Goal: Task Accomplishment & Management: Complete application form

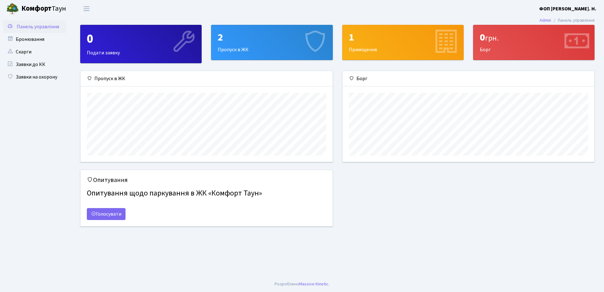
scroll to position [91, 252]
click at [26, 65] on link "Заявки до КК" at bounding box center [34, 64] width 63 height 13
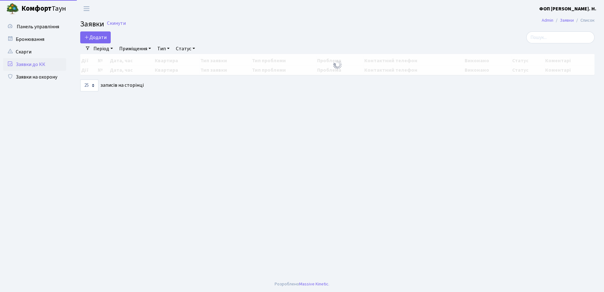
select select "25"
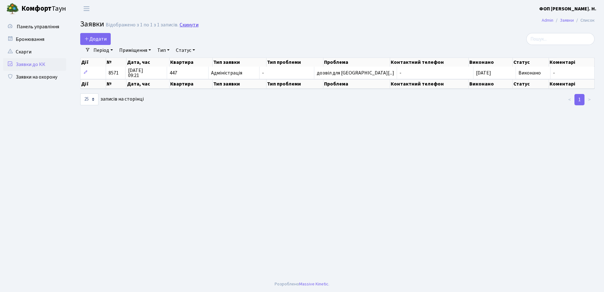
click at [189, 25] on link "Скинути" at bounding box center [189, 25] width 19 height 6
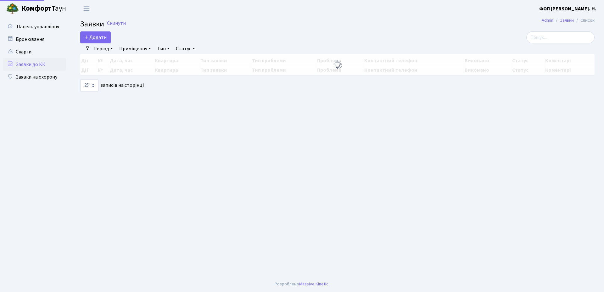
select select "25"
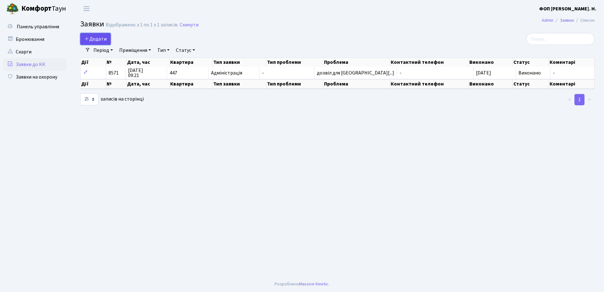
click at [91, 37] on span "Додати" at bounding box center [95, 39] width 22 height 7
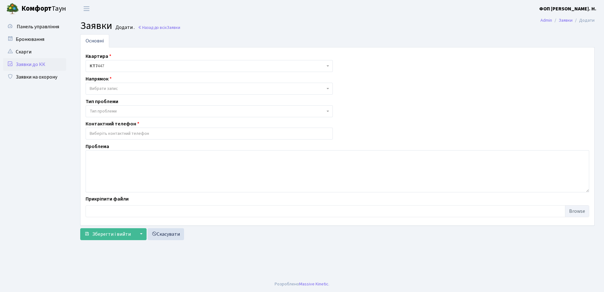
select select
click at [186, 86] on span "Вибрати запис" at bounding box center [207, 89] width 235 height 6
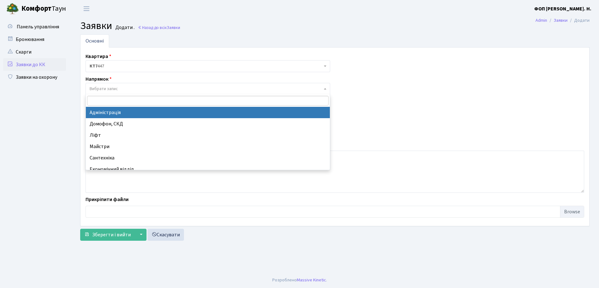
click at [332, 24] on h2 "Заявки Додати . Назад до всіх Заявки" at bounding box center [335, 26] width 510 height 12
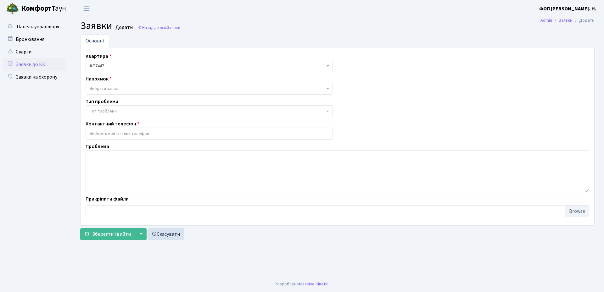
click at [47, 8] on b "Комфорт" at bounding box center [36, 8] width 30 height 10
select select
click at [155, 28] on link "Назад до всіх Заявки" at bounding box center [159, 28] width 42 height 6
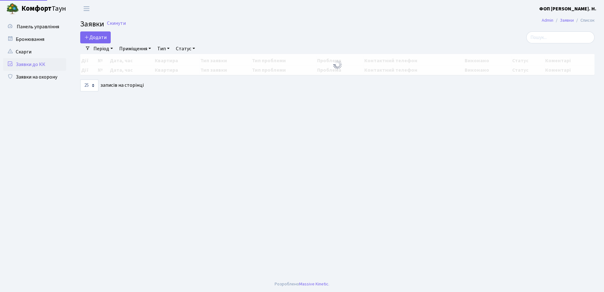
select select "25"
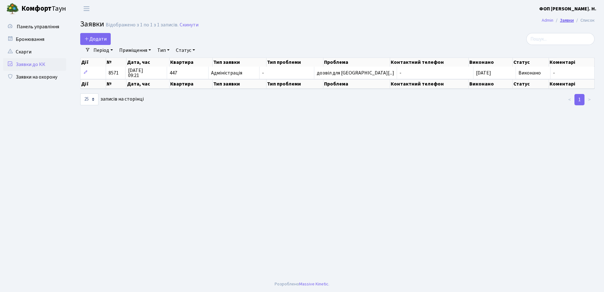
click at [561, 21] on link "Заявки" at bounding box center [567, 20] width 14 height 7
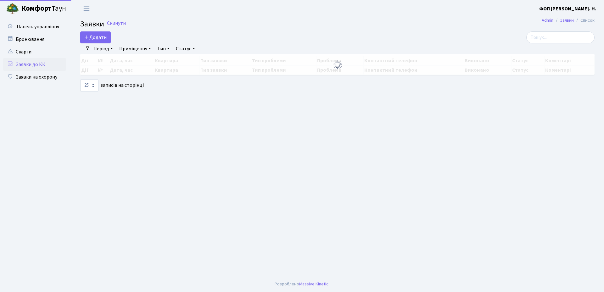
select select "25"
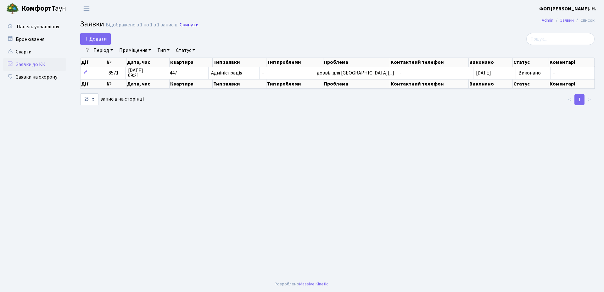
click at [186, 25] on link "Скинути" at bounding box center [189, 25] width 19 height 6
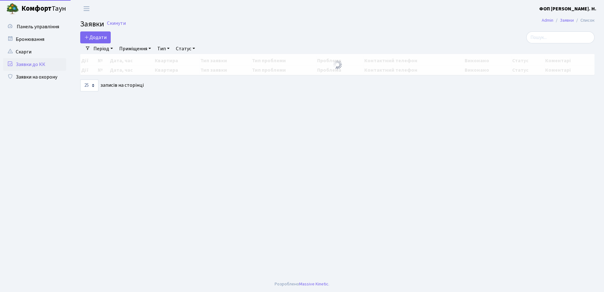
select select "25"
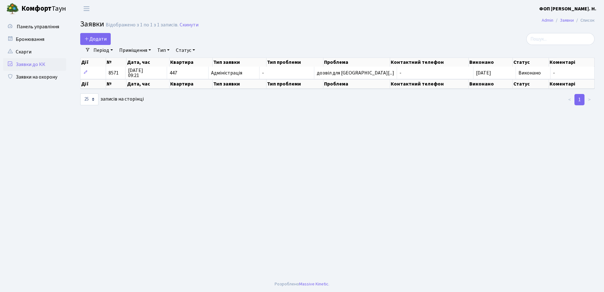
click at [109, 52] on link "Період" at bounding box center [103, 50] width 25 height 11
click at [296, 32] on main "Admin Заявки Список Заявки Відображено з 1 по 1 з 1 записів. Скинути Додати Філ…" at bounding box center [337, 146] width 533 height 259
click at [589, 21] on li "Список" at bounding box center [584, 20] width 21 height 7
click at [540, 20] on nav "Admin Заявки Список" at bounding box center [568, 20] width 72 height 13
click at [547, 22] on link "Admin" at bounding box center [548, 20] width 12 height 7
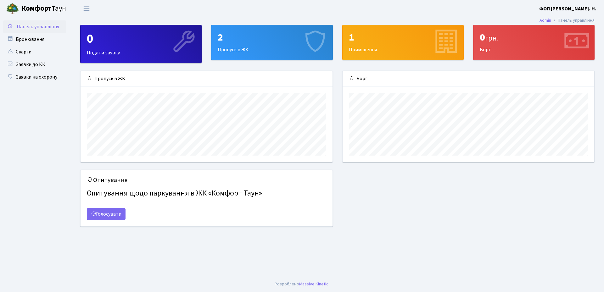
scroll to position [91, 252]
click at [34, 54] on link "Скарги" at bounding box center [34, 52] width 63 height 13
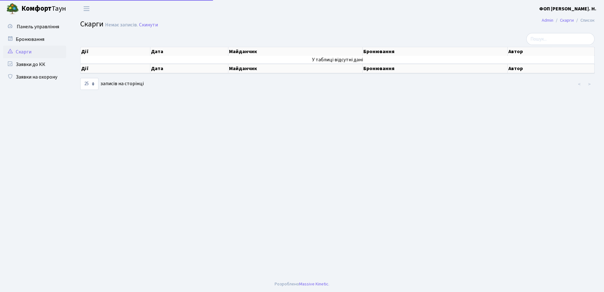
select select "25"
click at [34, 73] on link "Заявки на охорону" at bounding box center [34, 77] width 63 height 13
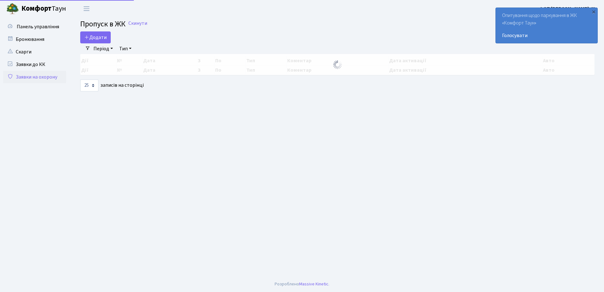
select select "25"
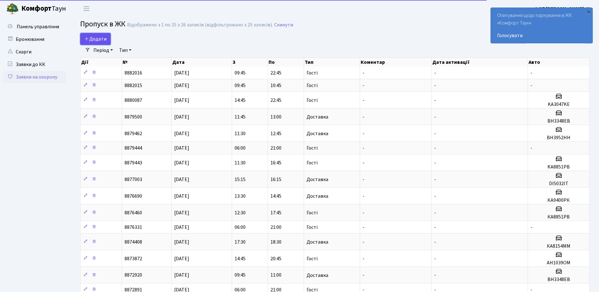
click at [92, 39] on span "Додати" at bounding box center [95, 39] width 22 height 7
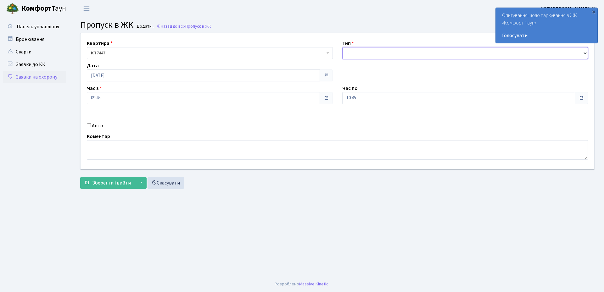
click at [354, 53] on select "- Доставка Таксі Гості Сервіс" at bounding box center [465, 53] width 246 height 12
select select "3"
click at [342, 47] on select "- Доставка Таксі Гості Сервіс" at bounding box center [465, 53] width 246 height 12
click at [219, 75] on input "[DATE]" at bounding box center [203, 76] width 233 height 12
click at [122, 127] on td "14" at bounding box center [121, 125] width 9 height 9
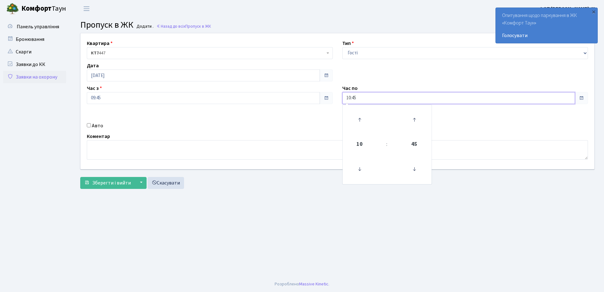
drag, startPoint x: 356, startPoint y: 99, endPoint x: 357, endPoint y: 103, distance: 4.5
click at [356, 99] on input "10:45" at bounding box center [458, 98] width 233 height 12
click at [359, 116] on icon at bounding box center [359, 119] width 17 height 17
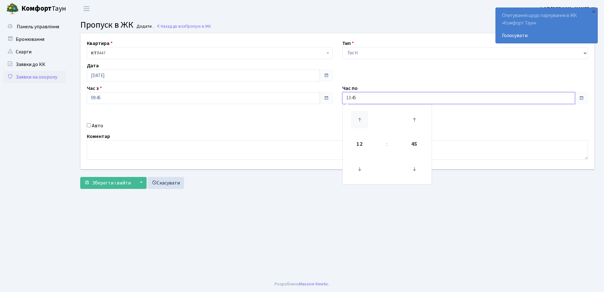
click at [359, 116] on icon at bounding box center [359, 119] width 17 height 17
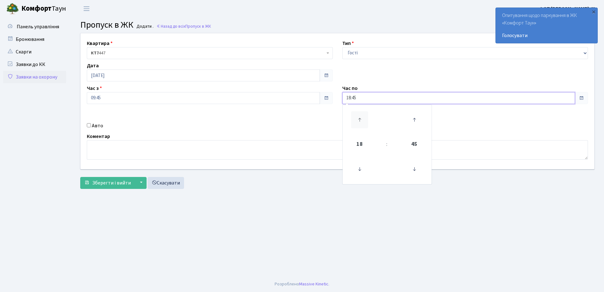
click at [359, 116] on icon at bounding box center [359, 119] width 17 height 17
click at [412, 170] on icon at bounding box center [414, 169] width 17 height 17
click at [413, 170] on icon at bounding box center [414, 169] width 17 height 17
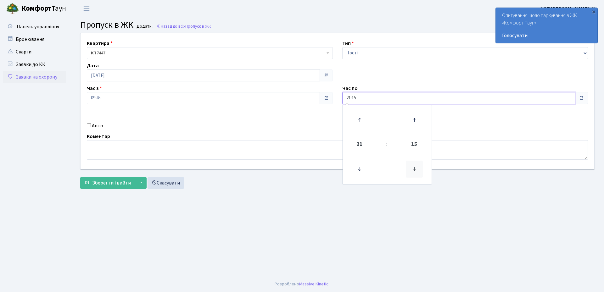
click at [413, 170] on icon at bounding box center [414, 169] width 17 height 17
type input "21:00"
click at [101, 186] on span "Зберегти і вийти" at bounding box center [111, 183] width 39 height 7
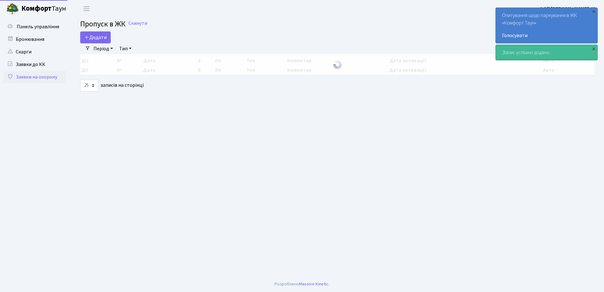
select select "25"
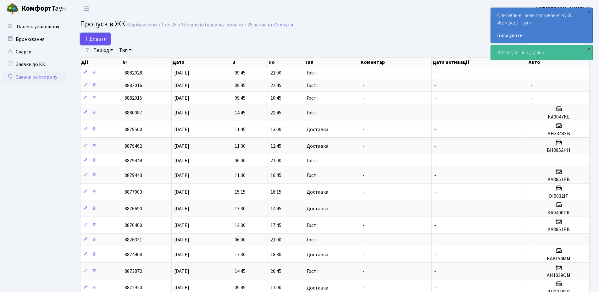
click span "Додати"
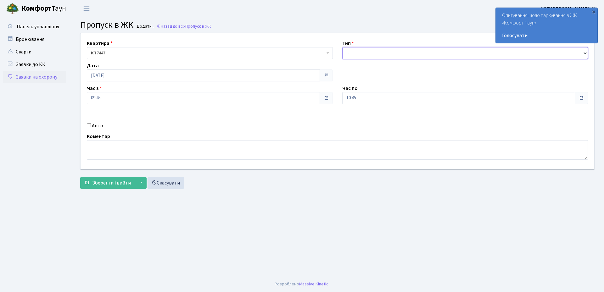
click at [348, 50] on select "- Доставка Таксі Гості Сервіс" at bounding box center [465, 53] width 246 height 12
select select "3"
click at [342, 47] on select "- Доставка Таксі Гості Сервіс" at bounding box center [465, 53] width 246 height 12
click at [132, 75] on input "[DATE]" at bounding box center [203, 76] width 233 height 12
click at [132, 127] on td "15" at bounding box center [130, 125] width 9 height 9
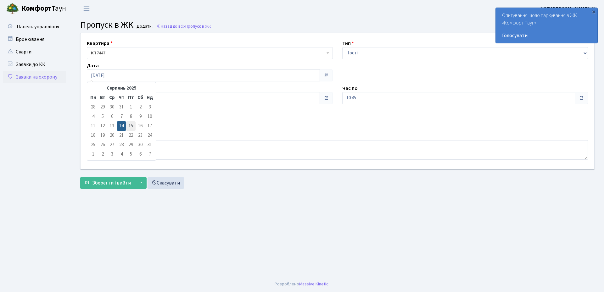
type input "15.08.2025"
click at [357, 99] on input "10:45" at bounding box center [458, 98] width 233 height 12
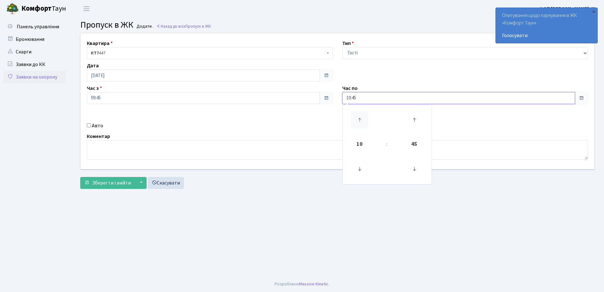
click at [360, 120] on icon at bounding box center [359, 119] width 17 height 17
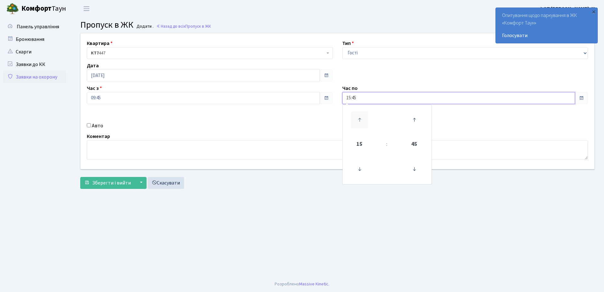
click at [360, 120] on icon at bounding box center [359, 119] width 17 height 17
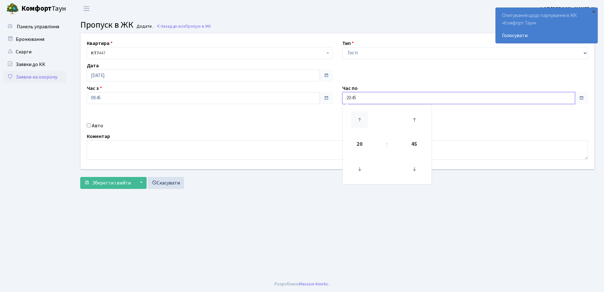
click at [360, 120] on icon at bounding box center [359, 119] width 17 height 17
click at [415, 168] on icon at bounding box center [414, 169] width 17 height 17
type input "21:00"
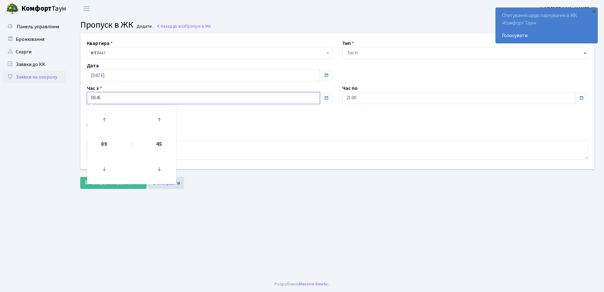
drag, startPoint x: 233, startPoint y: 95, endPoint x: 207, endPoint y: 104, distance: 27.4
click at [233, 95] on input "09:45" at bounding box center [203, 98] width 233 height 12
click at [102, 167] on icon at bounding box center [104, 169] width 17 height 17
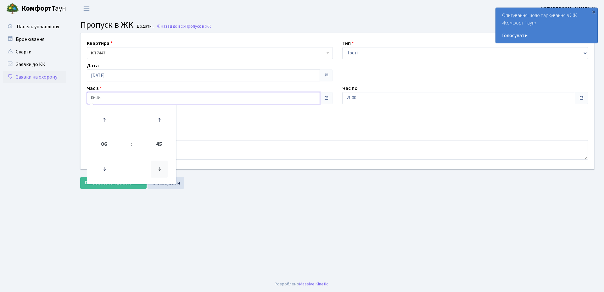
click at [161, 169] on icon at bounding box center [159, 169] width 17 height 17
type input "06:00"
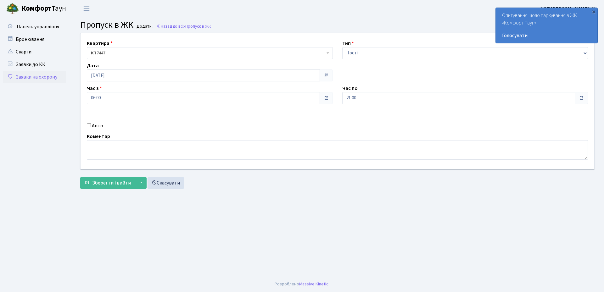
click at [244, 204] on main "Admin Пропуск в ЖК Додати Пропуск в ЖК Додати . Назад до всіх Пропуск в ЖК Квар…" at bounding box center [337, 146] width 533 height 259
click at [97, 181] on span "Зберегти і вийти" at bounding box center [111, 183] width 39 height 7
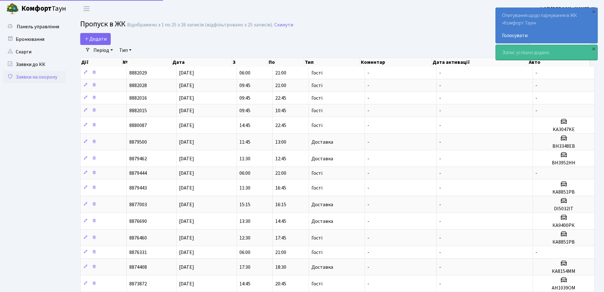
select select "25"
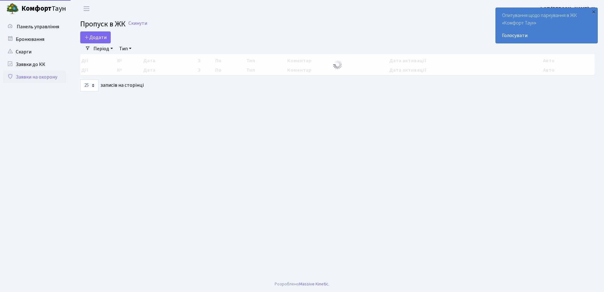
select select "25"
